Goal: Task Accomplishment & Management: Manage account settings

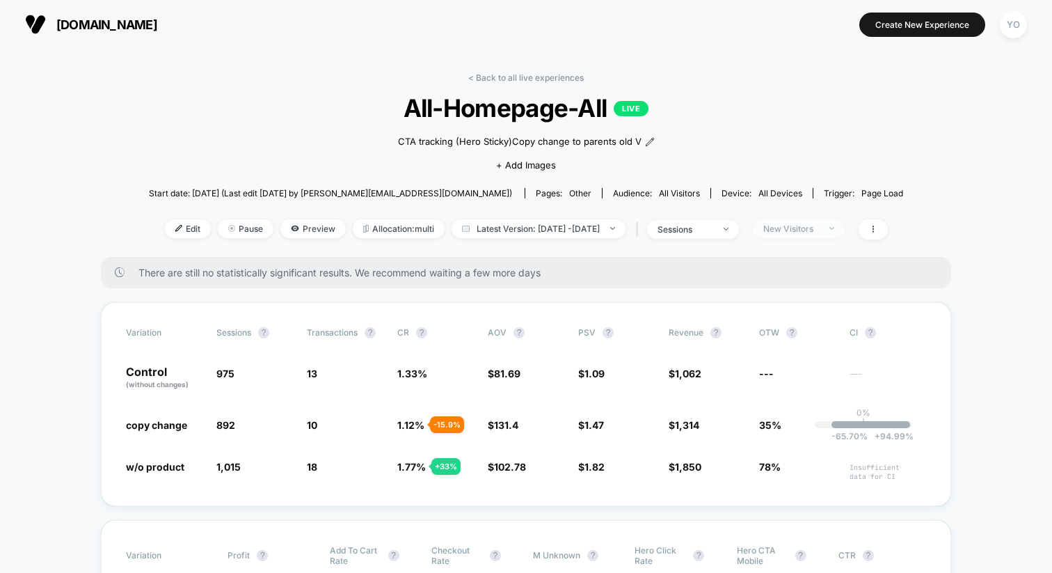
click at [795, 229] on div "New Visitors" at bounding box center [791, 228] width 56 height 10
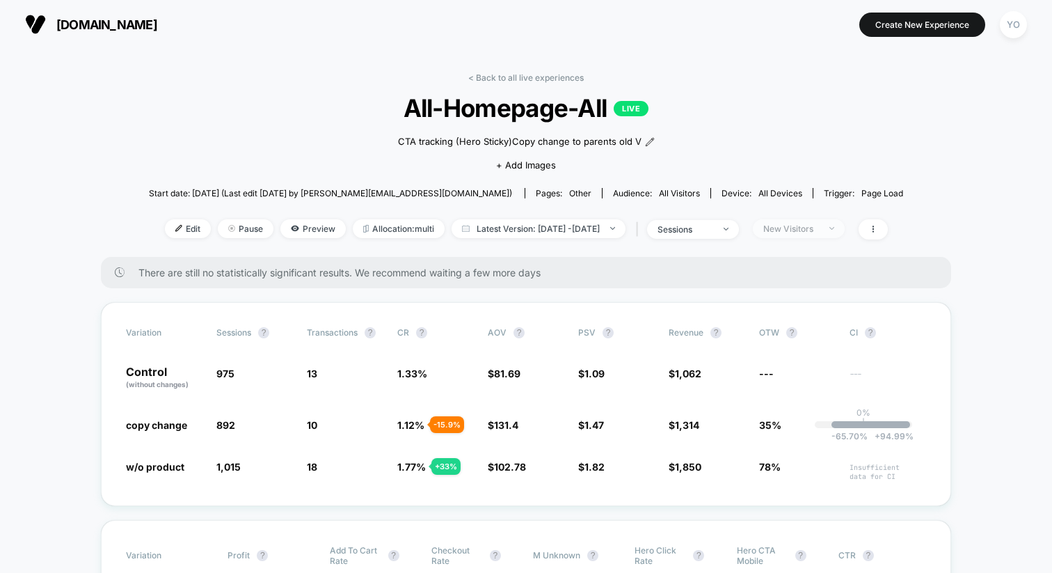
click at [811, 229] on div "New Visitors" at bounding box center [791, 228] width 56 height 10
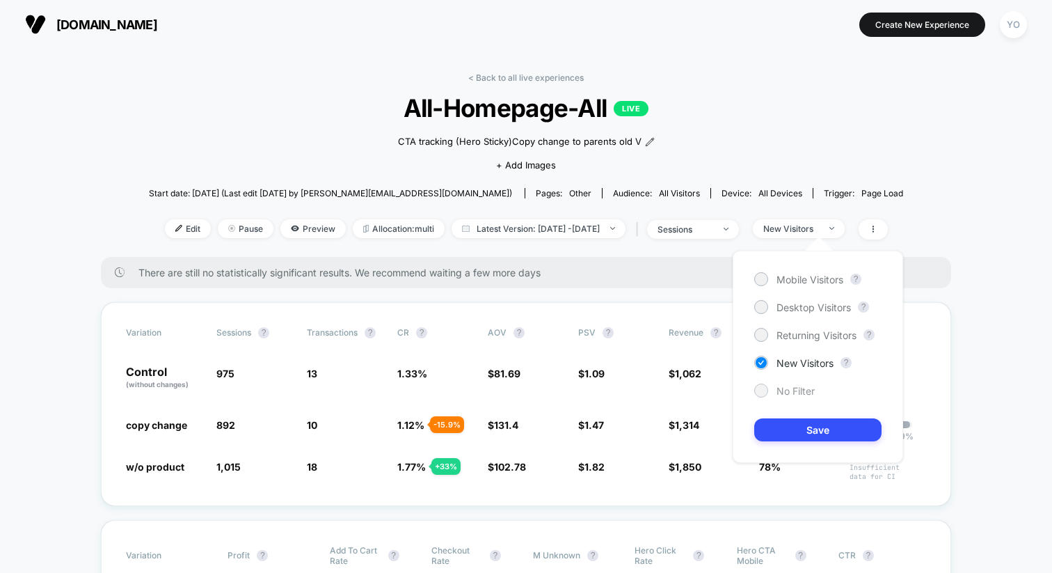
click at [763, 392] on div at bounding box center [761, 390] width 10 height 10
click at [777, 431] on button "Save" at bounding box center [817, 429] width 127 height 23
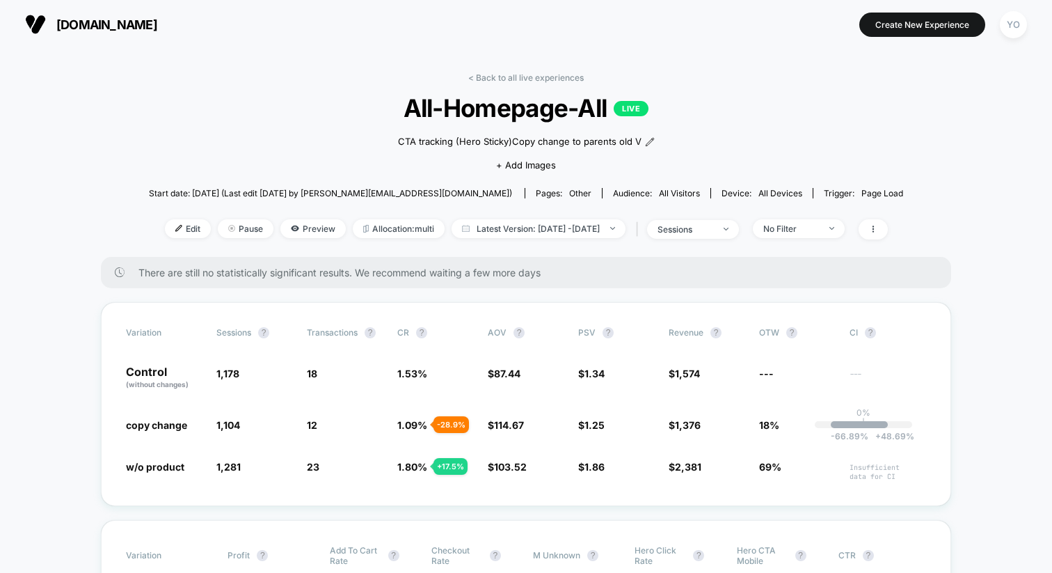
click at [93, 23] on span "[DOMAIN_NAME]" at bounding box center [106, 24] width 101 height 15
